Goal: Task Accomplishment & Management: Complete application form

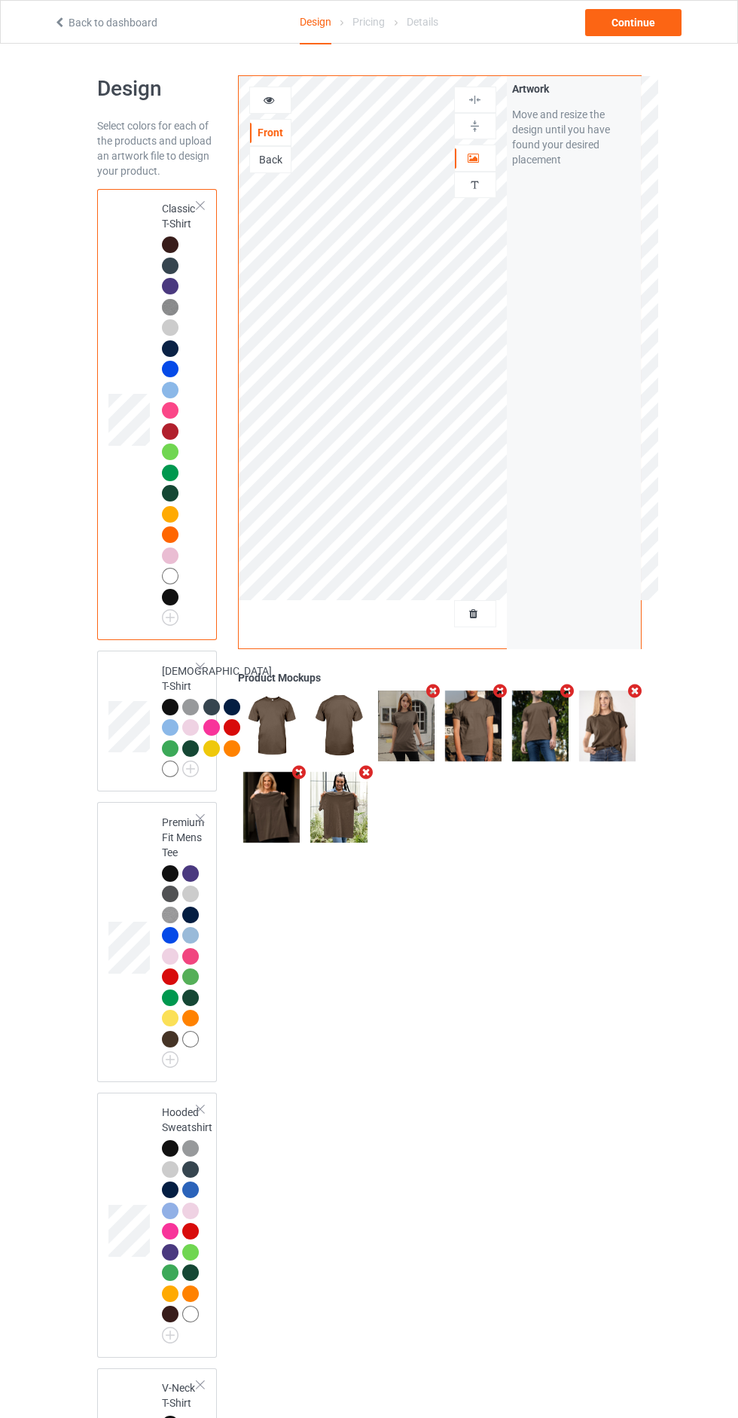
click at [474, 606] on div at bounding box center [475, 613] width 41 height 15
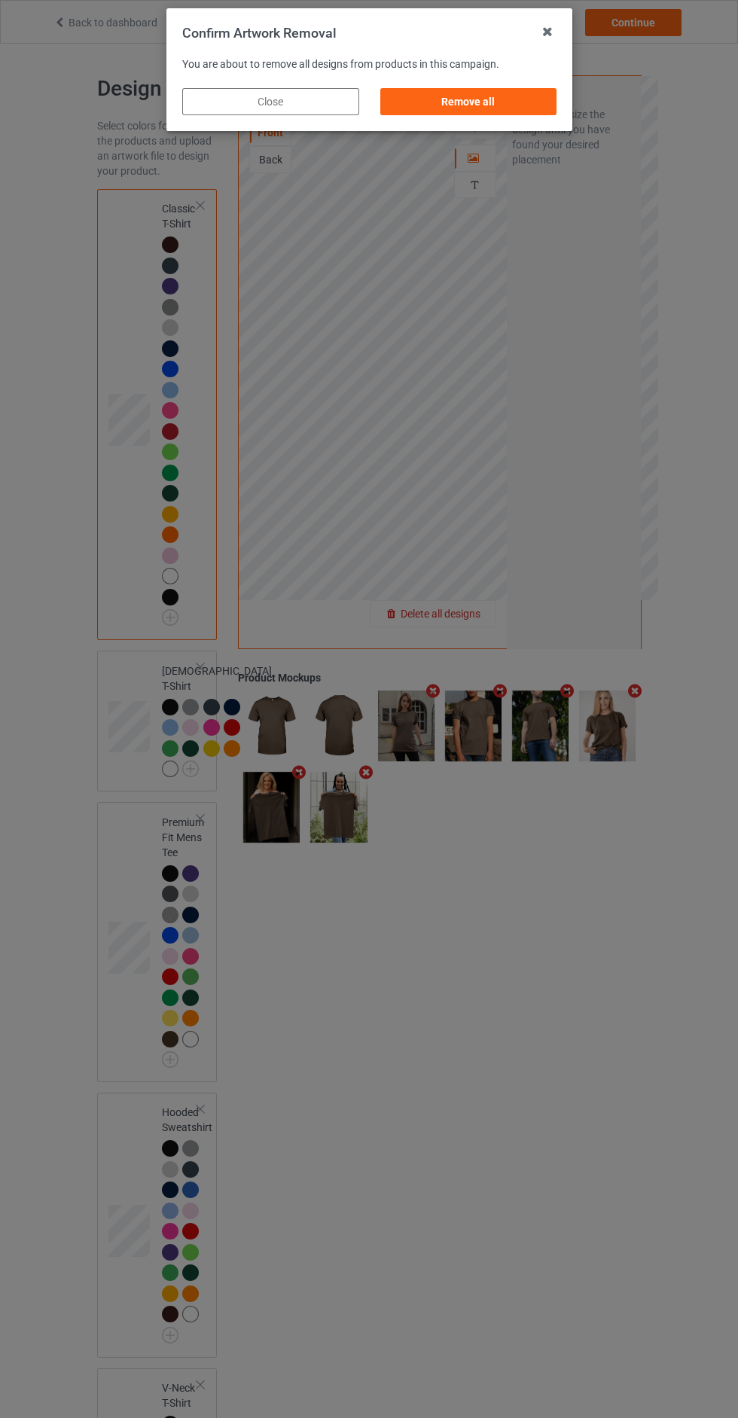
click at [541, 111] on div "Remove all" at bounding box center [468, 101] width 177 height 27
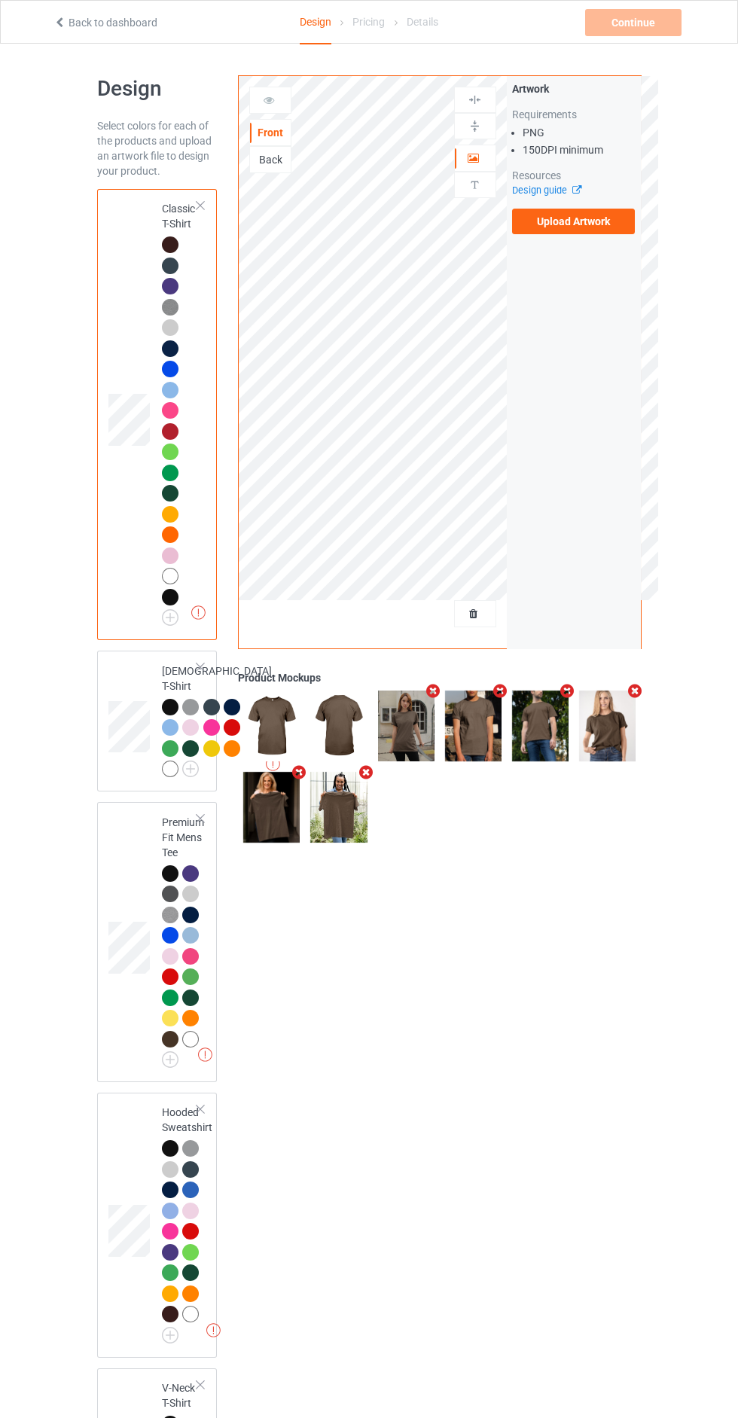
click at [606, 230] on label "Upload Artwork" at bounding box center [573, 222] width 123 height 26
click at [0, 0] on input "Upload Artwork" at bounding box center [0, 0] width 0 height 0
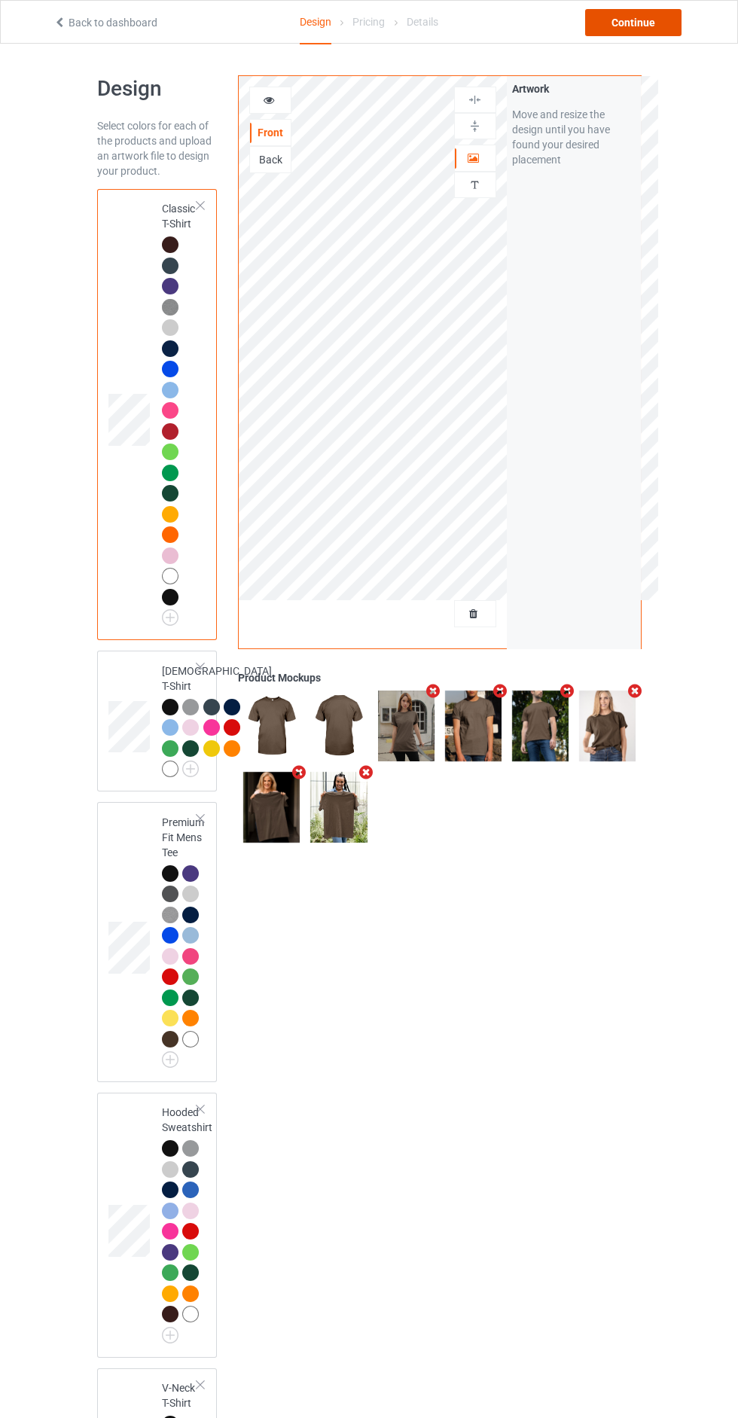
click at [646, 26] on div "Continue" at bounding box center [633, 22] width 96 height 27
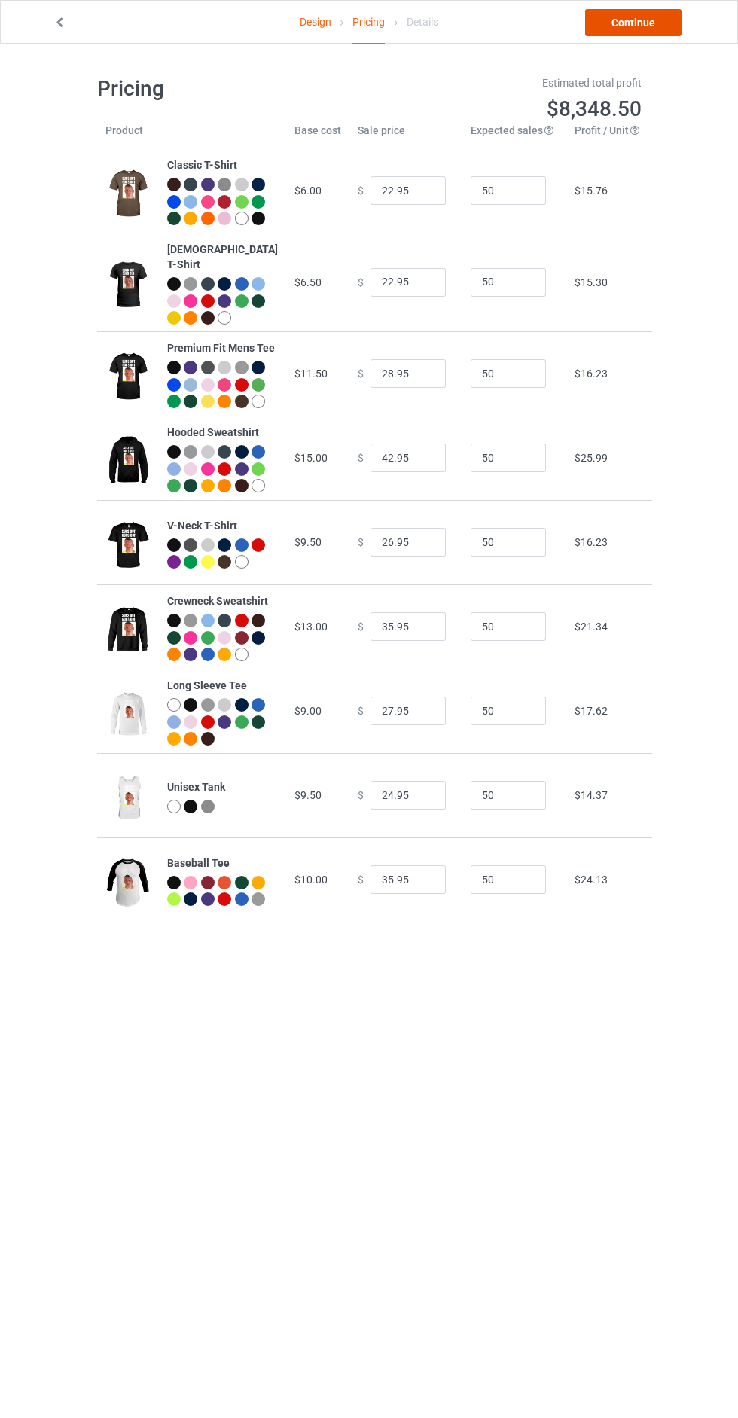
click at [642, 23] on link "Continue" at bounding box center [633, 22] width 96 height 27
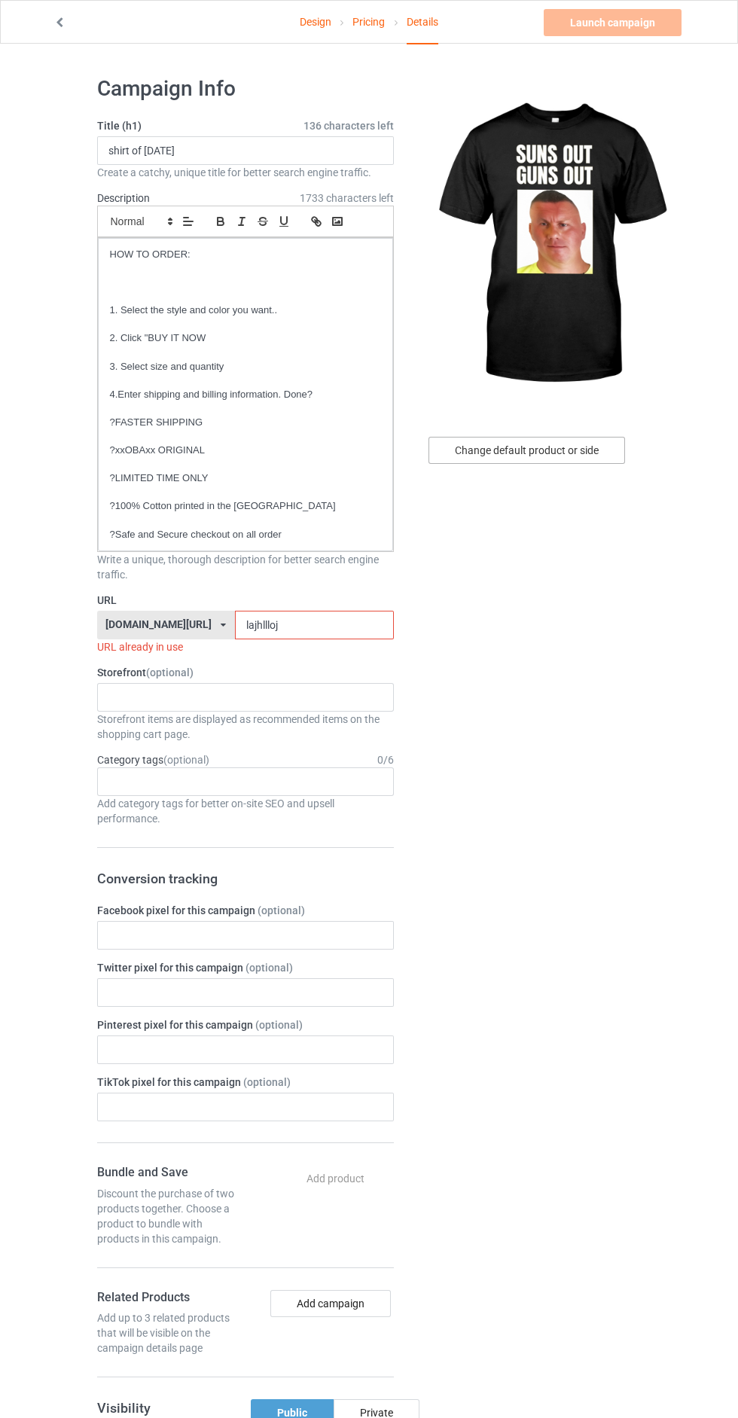
click at [556, 451] on div "Change default product or side" at bounding box center [526, 450] width 197 height 27
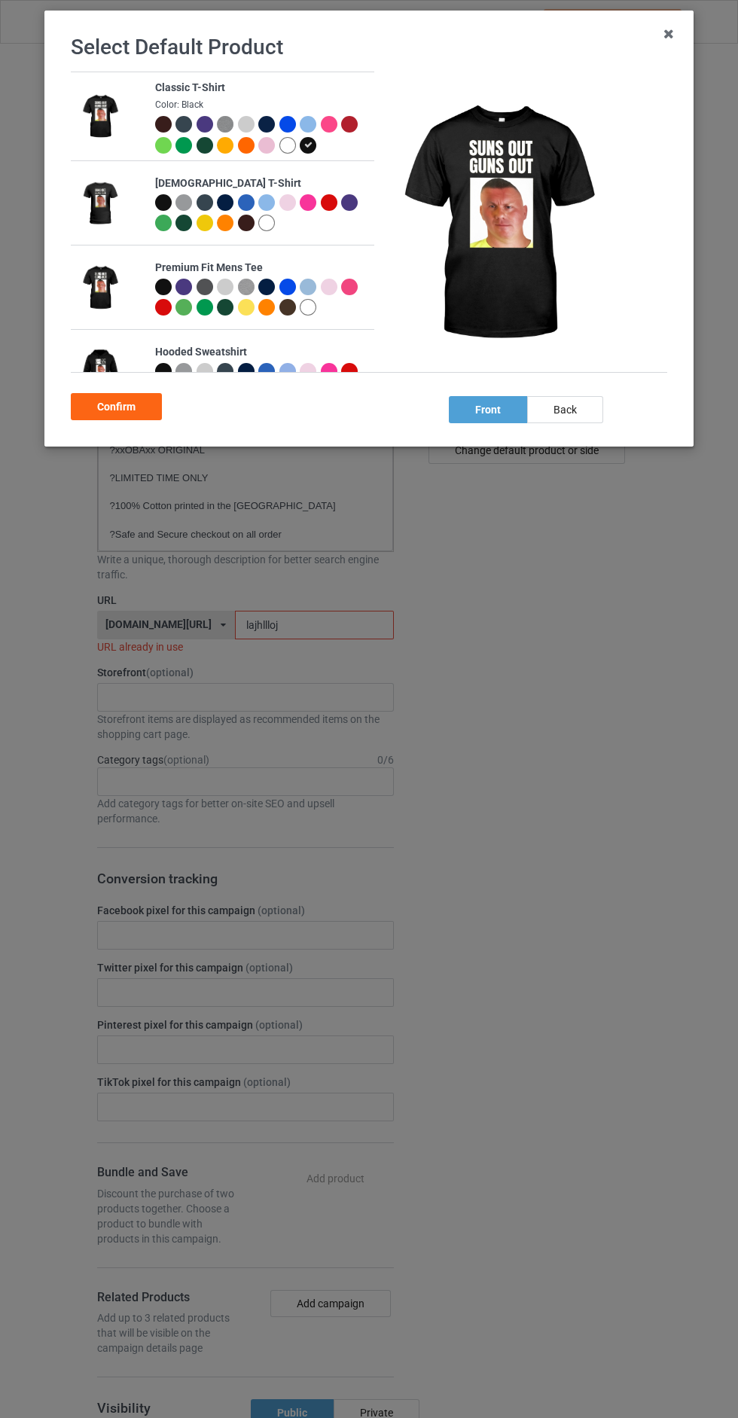
click at [238, 136] on div at bounding box center [248, 126] width 21 height 21
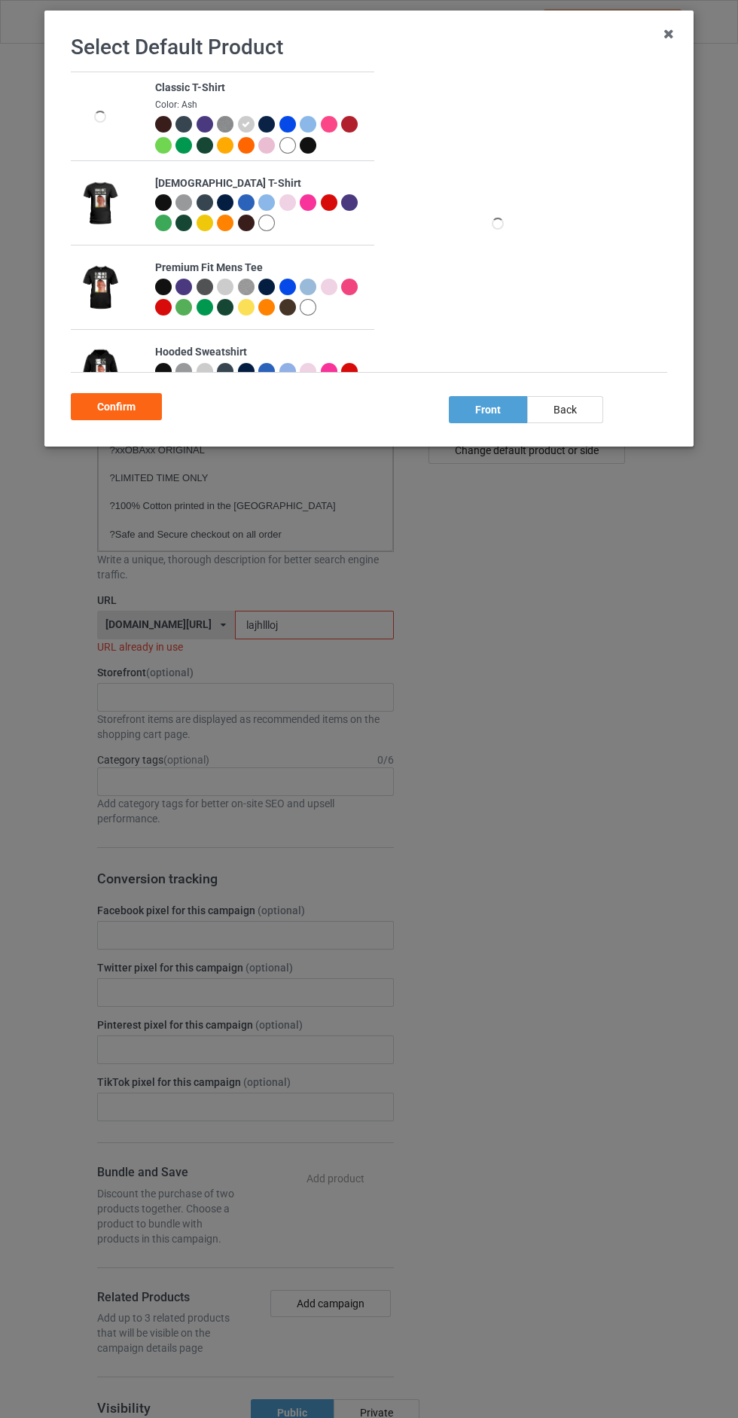
click at [230, 144] on div at bounding box center [225, 145] width 17 height 17
click at [158, 373] on div "Classic T-Shirt Color: Gold [DEMOGRAPHIC_DATA] T-Shirt Premium Fit Mens Tee Hoo…" at bounding box center [374, 230] width 607 height 316
click at [152, 407] on div "Confirm" at bounding box center [116, 406] width 91 height 27
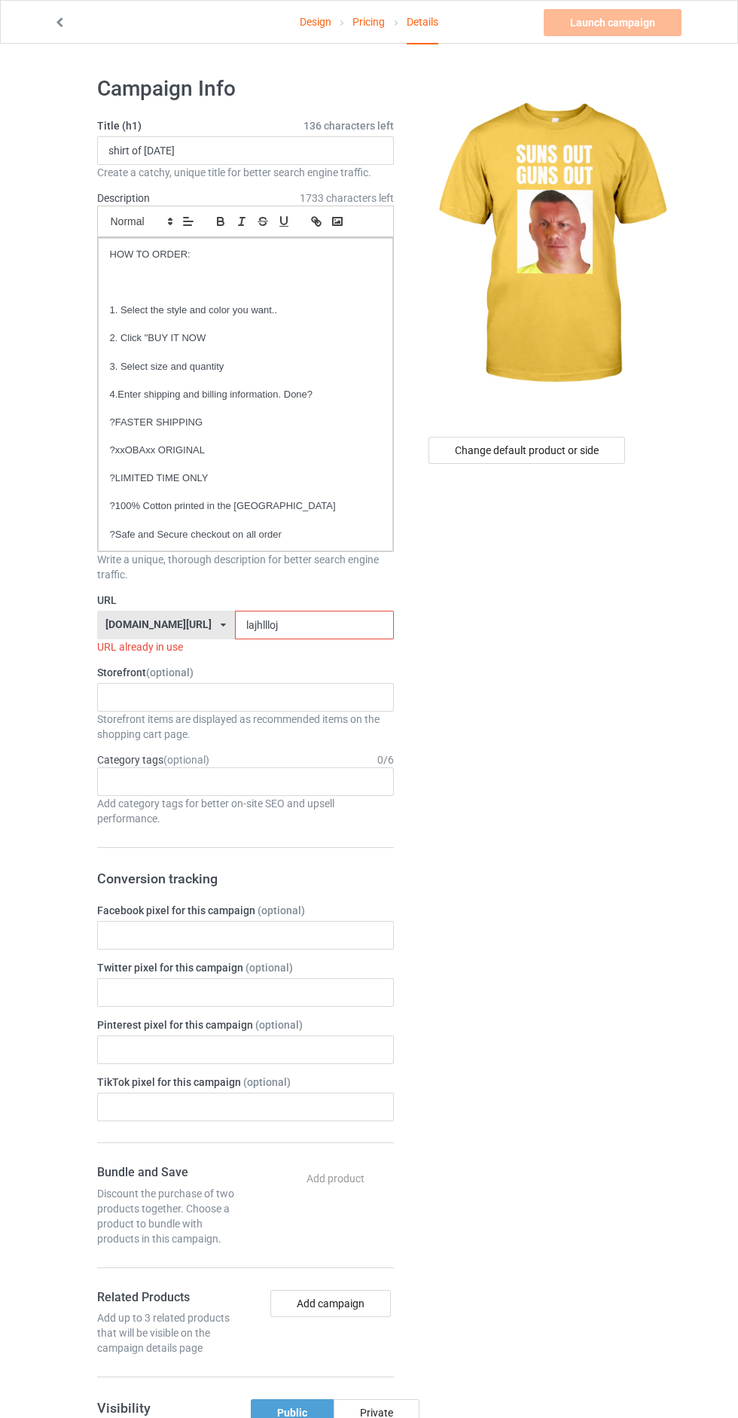
click at [322, 600] on label "URL" at bounding box center [245, 600] width 297 height 15
click at [370, 668] on label "Storefront (optional)" at bounding box center [245, 672] width 297 height 15
click at [356, 625] on input "lajhllloj" at bounding box center [314, 625] width 159 height 29
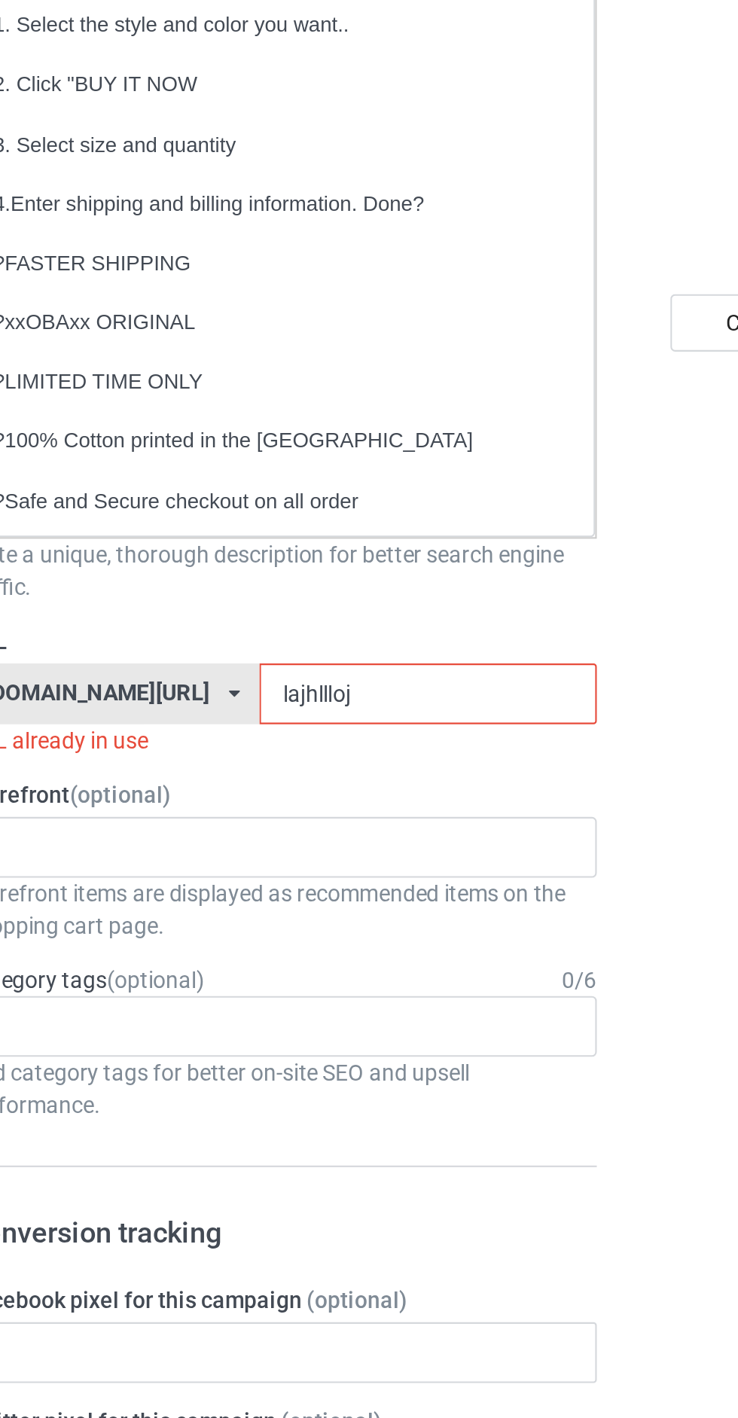
type input "lajhlllojh"
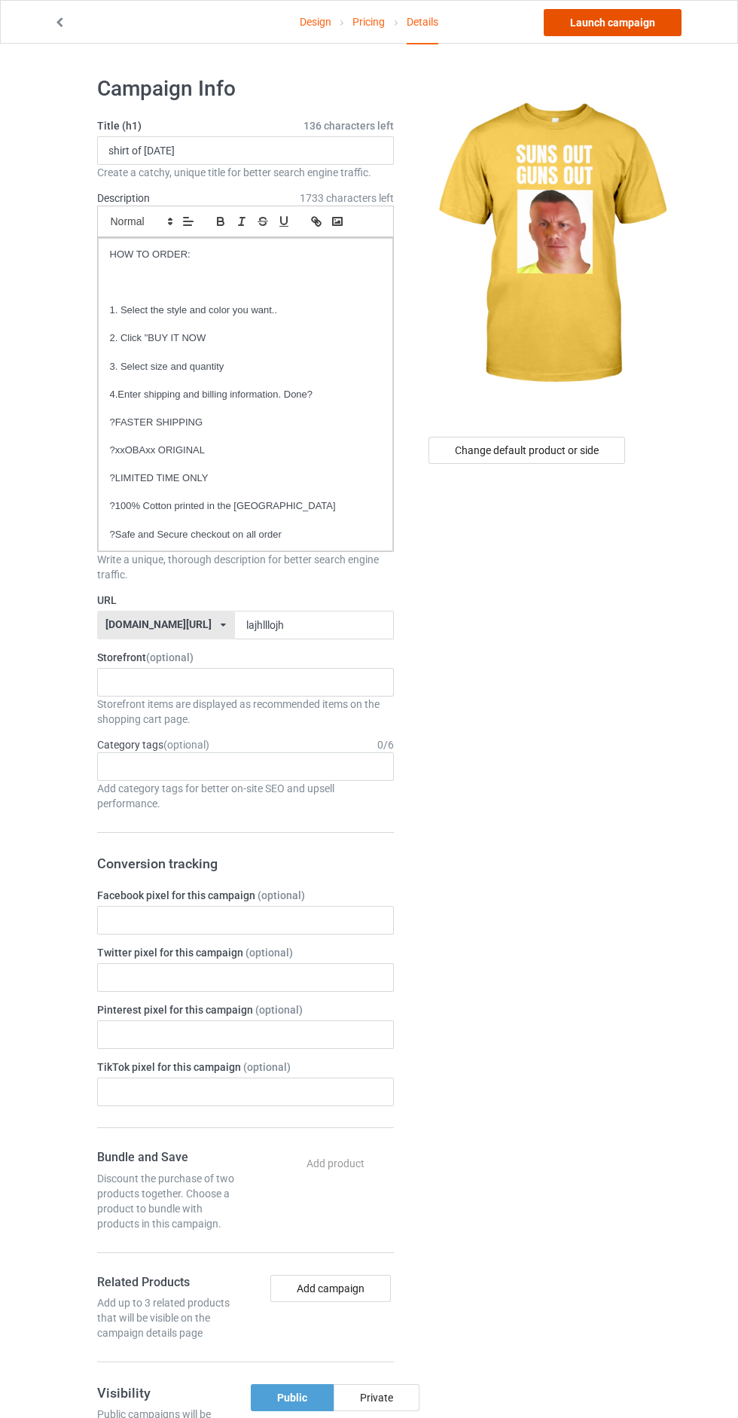
click at [608, 28] on link "Launch campaign" at bounding box center [613, 22] width 138 height 27
